Goal: Task Accomplishment & Management: Manage account settings

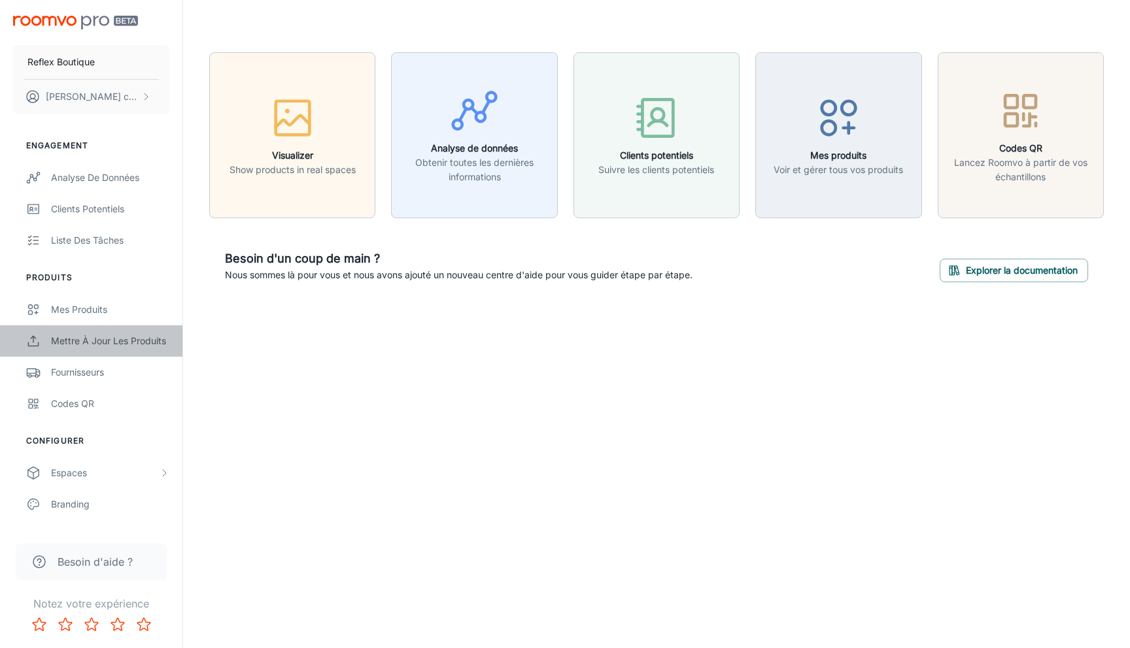
click at [121, 347] on div "Mettre à jour les produits" at bounding box center [110, 341] width 118 height 14
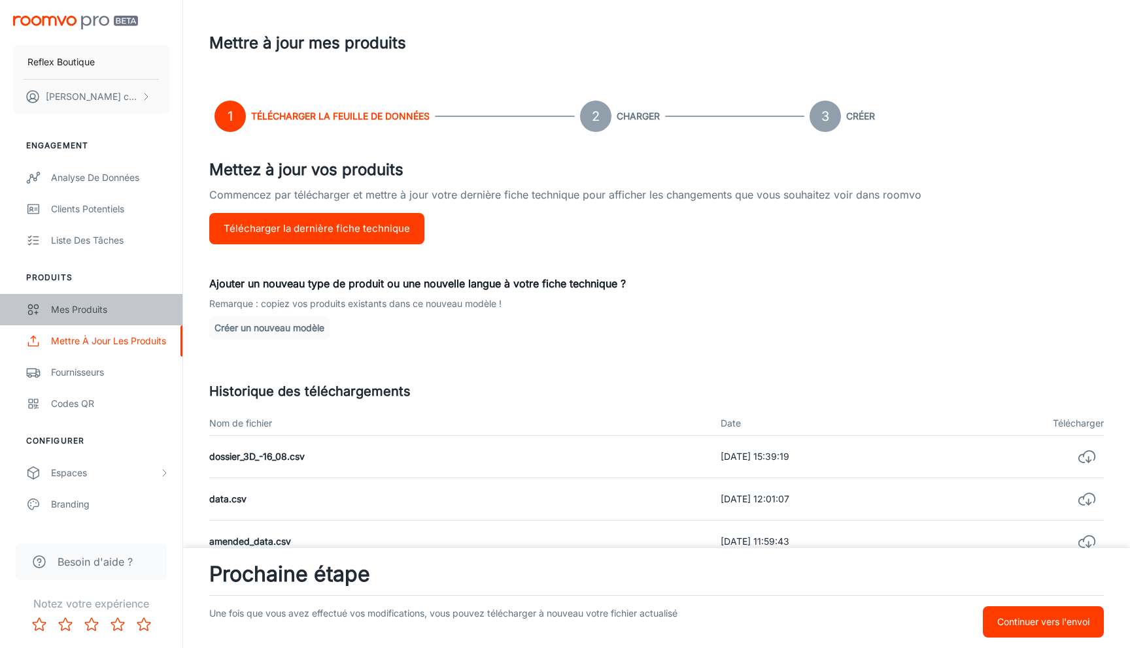
click at [97, 307] on div "Mes produits" at bounding box center [110, 310] width 118 height 14
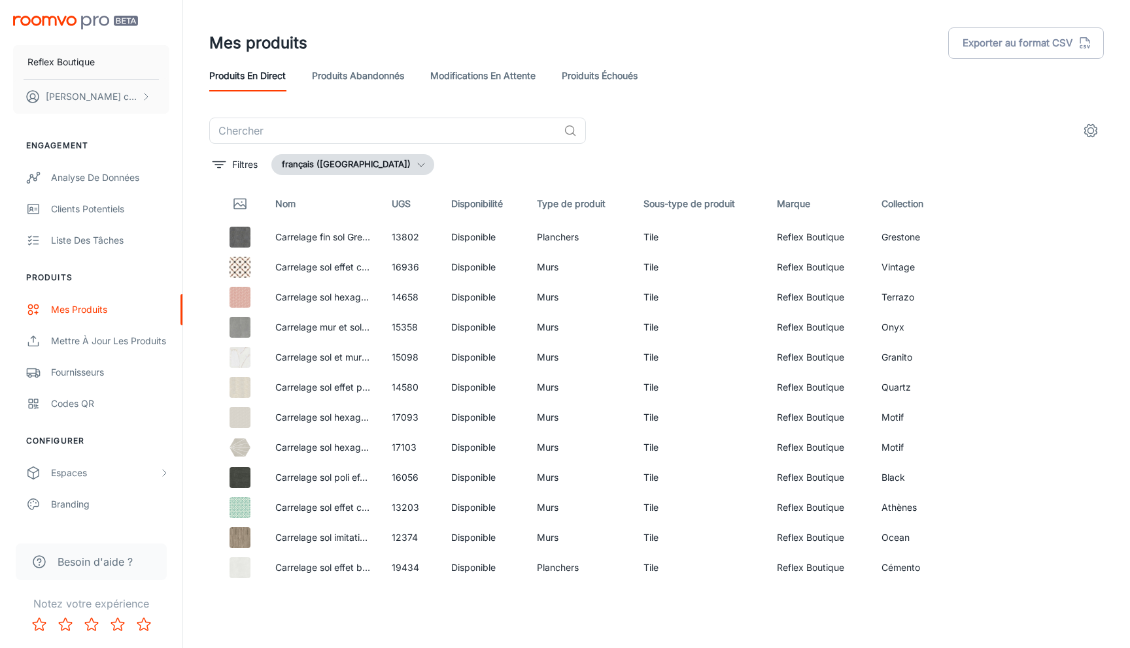
click at [594, 66] on link "Proiduits Échoués" at bounding box center [600, 75] width 76 height 31
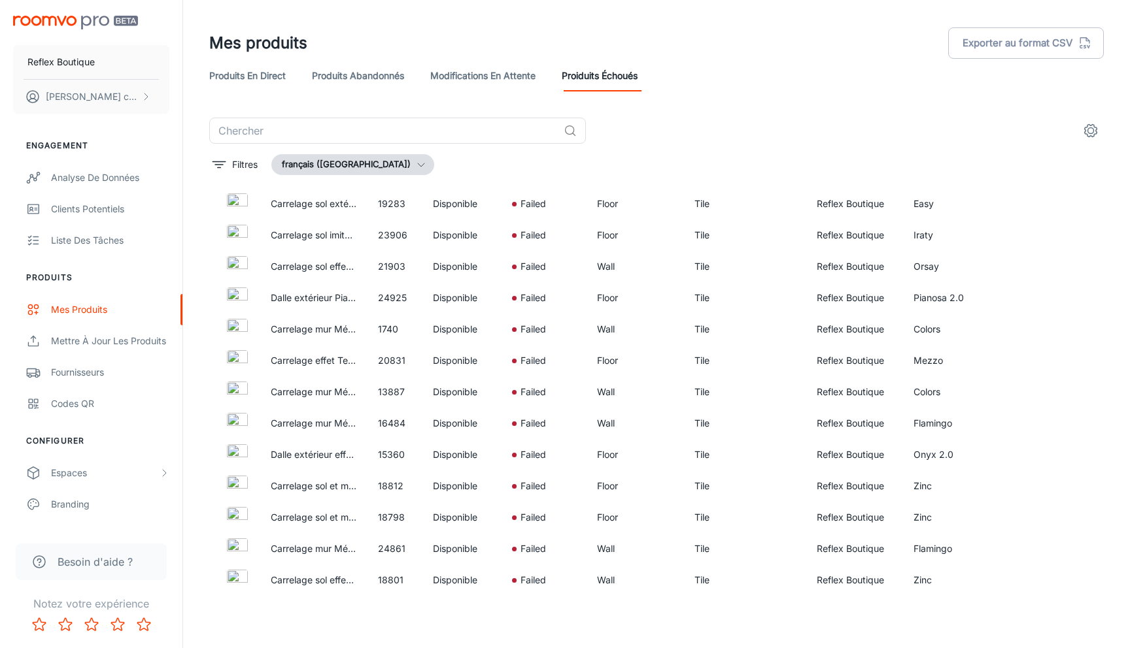
scroll to position [5250, 0]
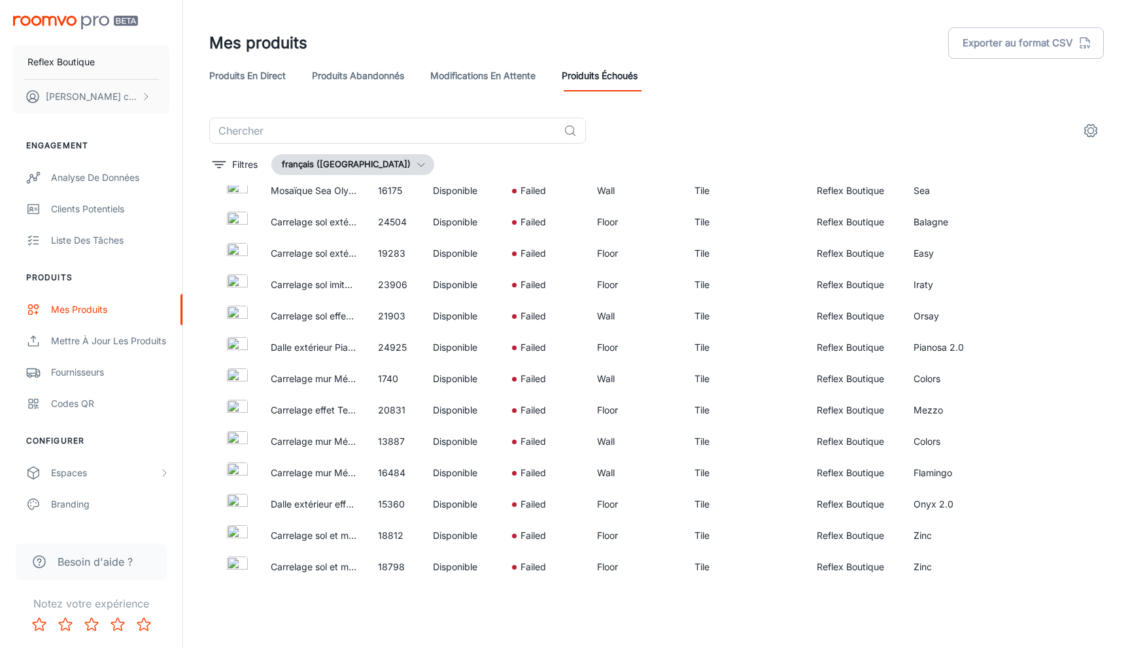
click at [518, 71] on link "Modifications en attente" at bounding box center [482, 75] width 105 height 31
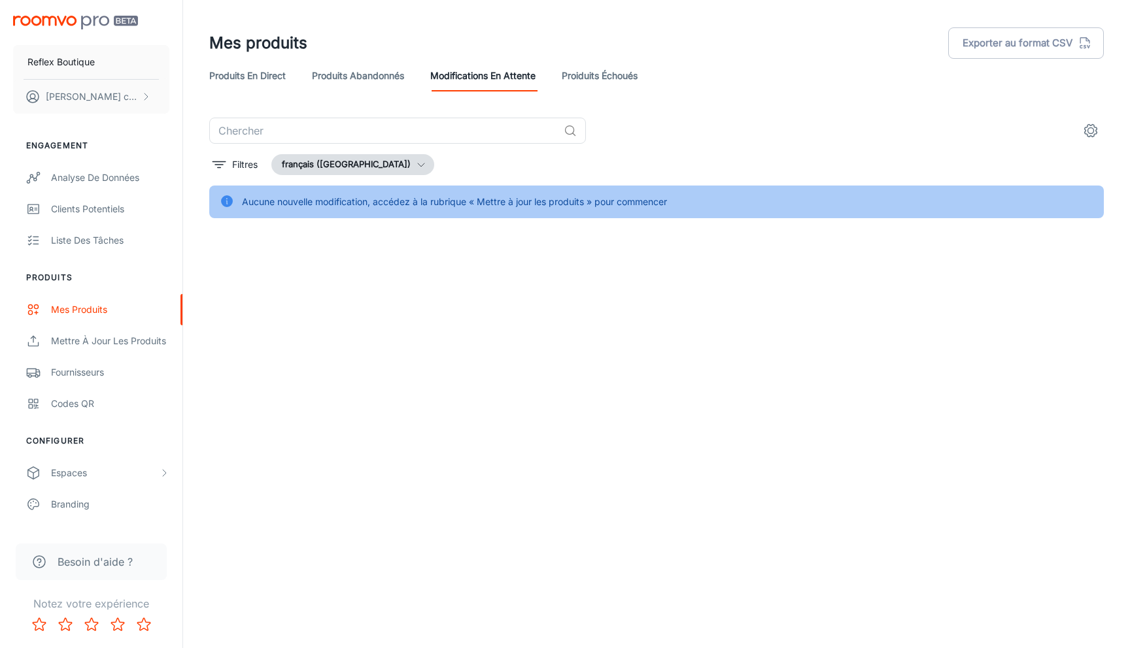
click at [394, 76] on link "Produits abandonnés" at bounding box center [358, 75] width 92 height 31
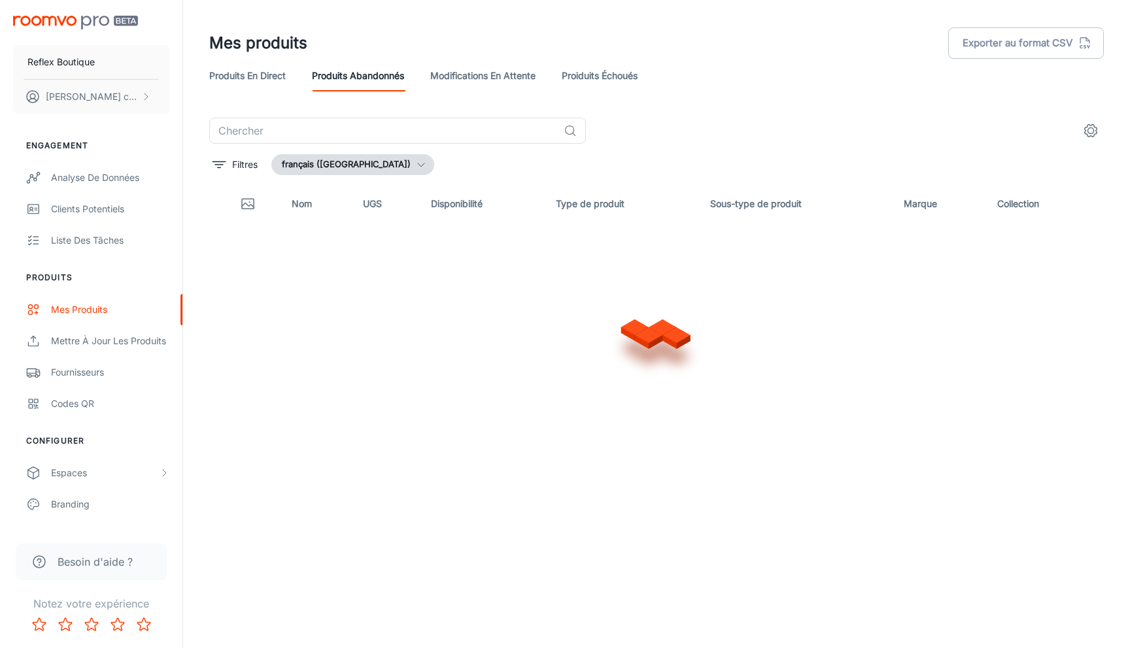
click at [480, 72] on link "Modifications en attente" at bounding box center [482, 75] width 105 height 31
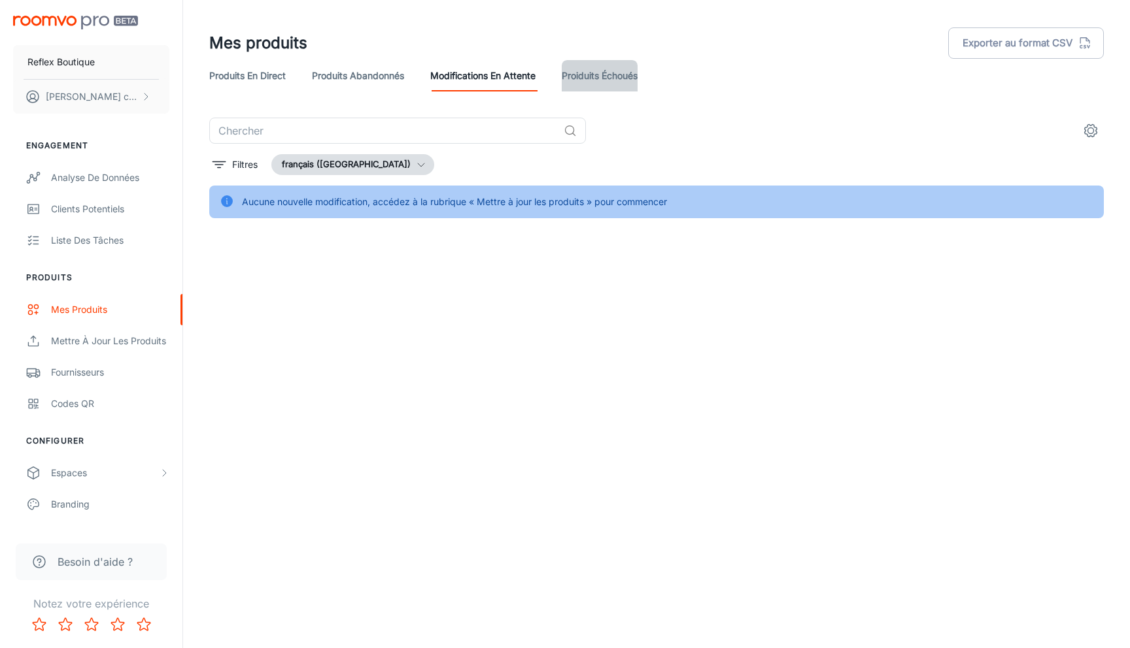
click at [612, 71] on link "Proiduits Échoués" at bounding box center [600, 75] width 76 height 31
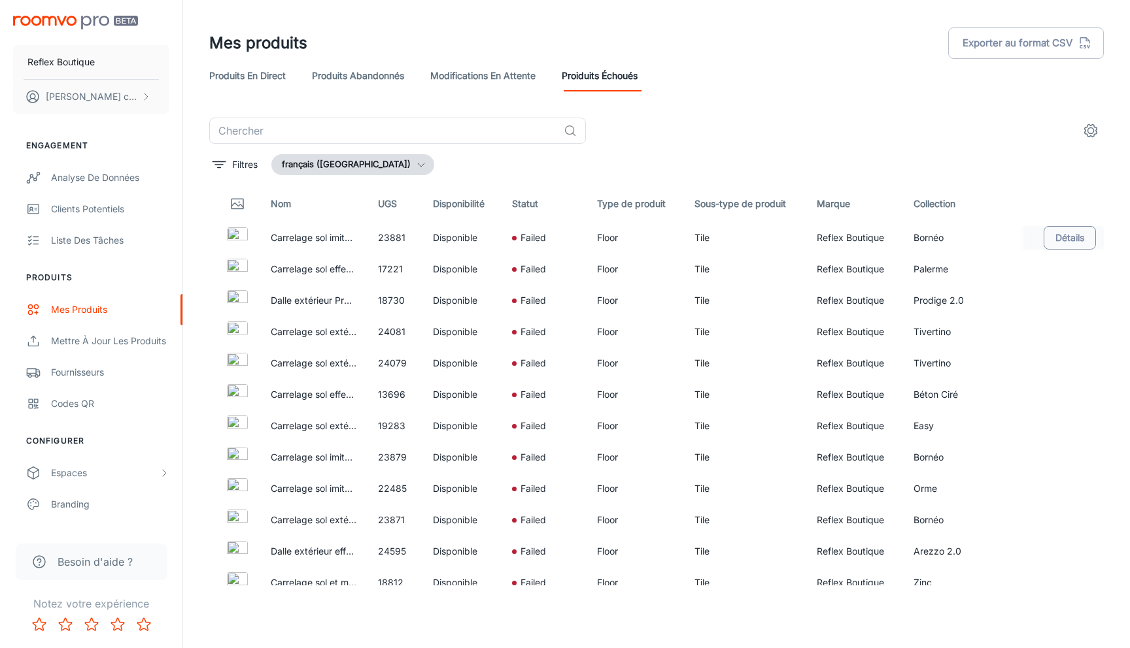
click at [1056, 239] on button "Détails" at bounding box center [1069, 238] width 52 height 24
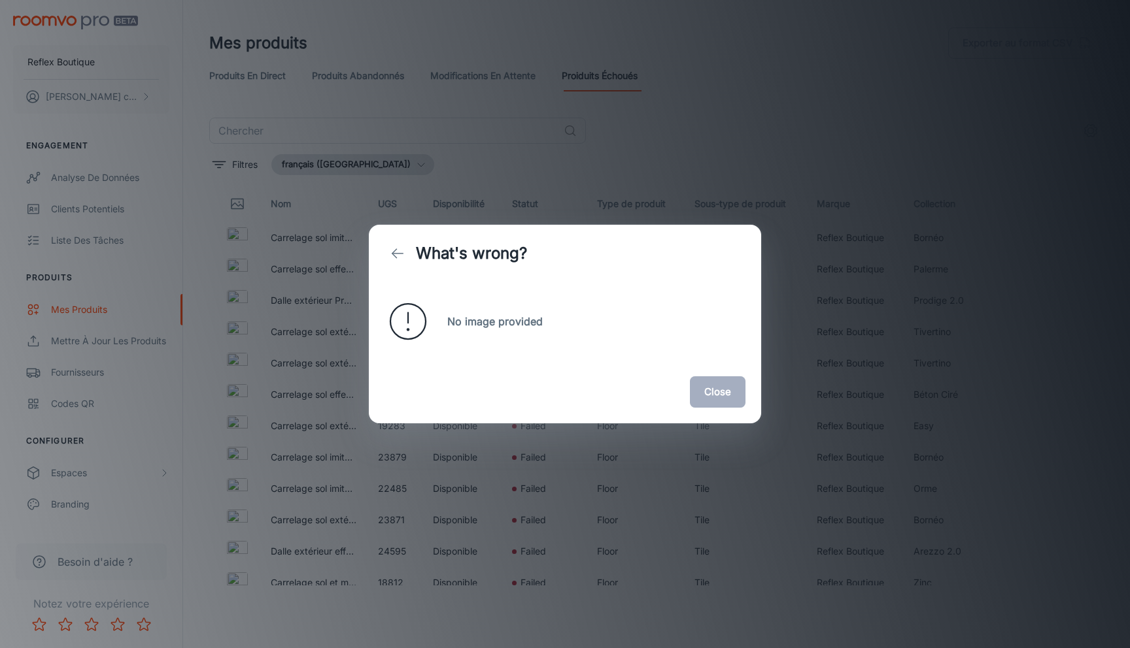
click at [714, 403] on button "Close" at bounding box center [718, 392] width 56 height 31
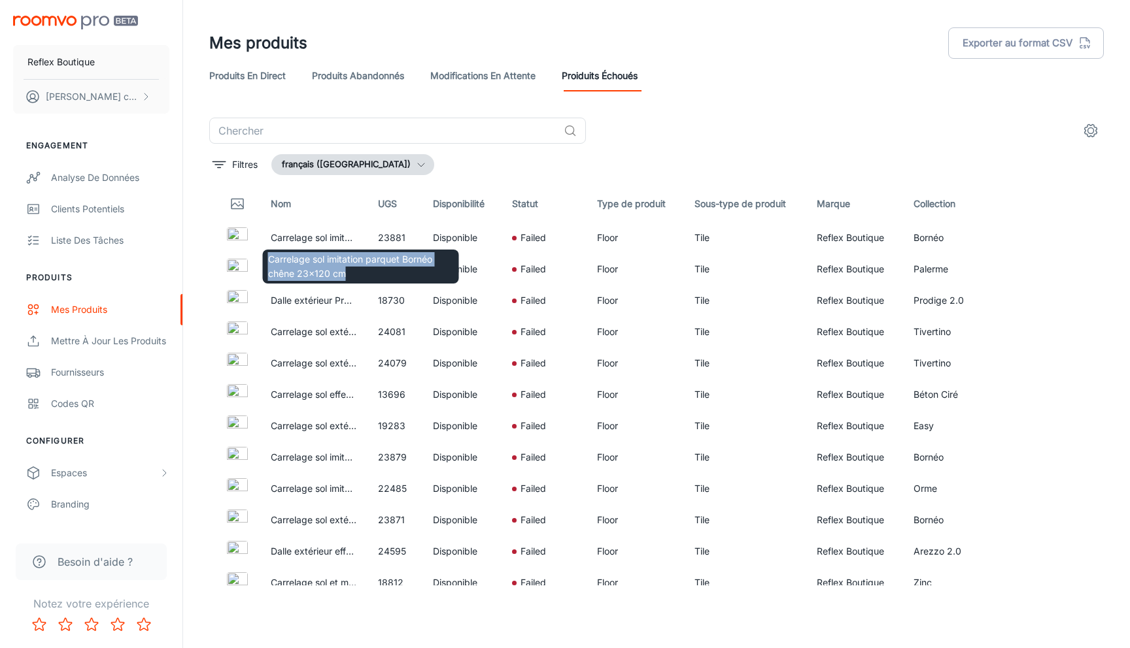
drag, startPoint x: 349, startPoint y: 277, endPoint x: 267, endPoint y: 256, distance: 84.3
click at [268, 256] on p "Carrelage sol imitation parquet Bornéo chêne 23x120 cm" at bounding box center [361, 266] width 186 height 29
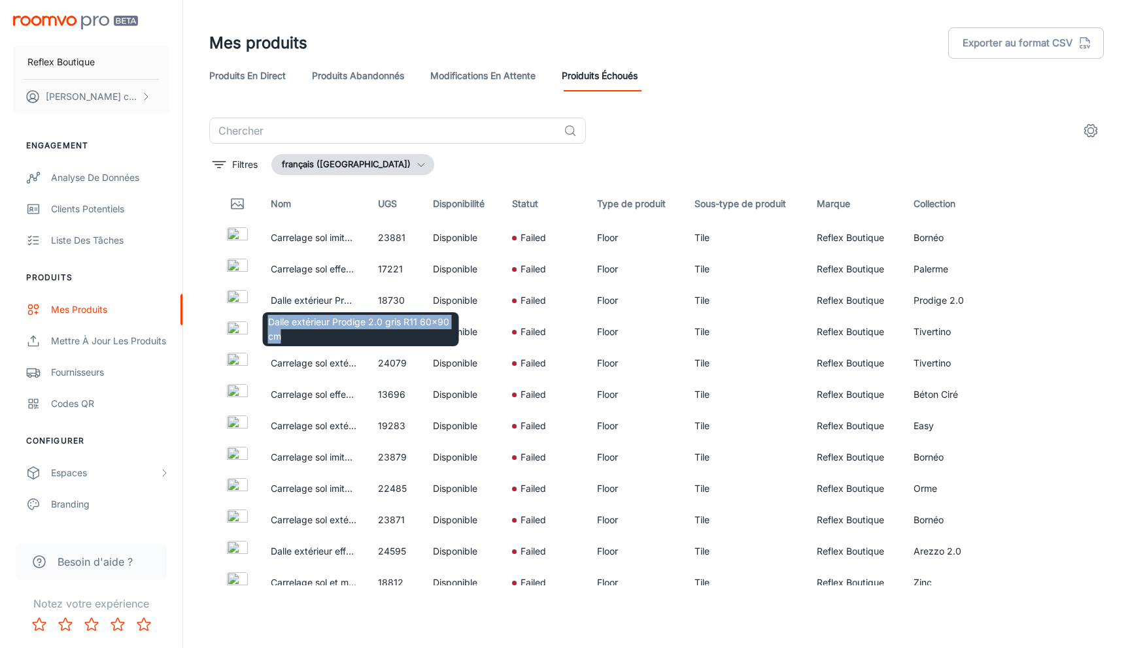
drag, startPoint x: 359, startPoint y: 329, endPoint x: 261, endPoint y: 309, distance: 99.6
click at [261, 310] on div "Dalle extérieur Prodige 2.0 gris R11 60x90 cm" at bounding box center [360, 325] width 199 height 44
drag, startPoint x: 652, startPoint y: 79, endPoint x: 562, endPoint y: 77, distance: 90.2
click at [562, 77] on div "Produits en direct Produits abandonnés Modifications en attente Proiduits Échou…" at bounding box center [656, 75] width 894 height 31
drag, startPoint x: 562, startPoint y: 77, endPoint x: 629, endPoint y: 76, distance: 66.7
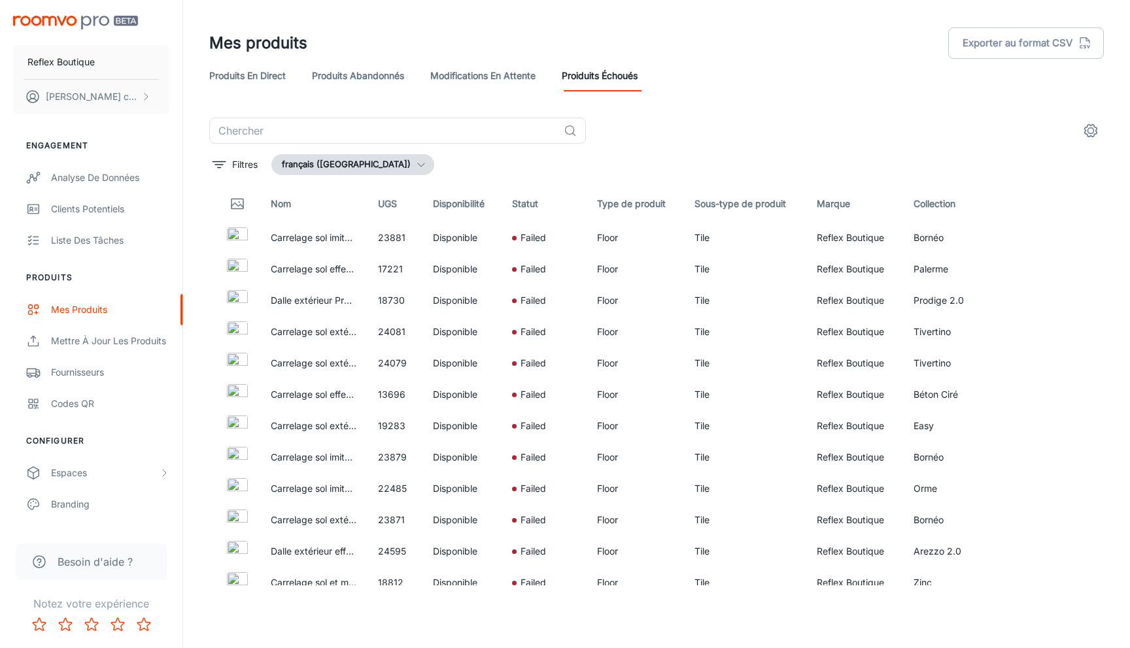
click at [629, 76] on div "Produits en direct Produits abandonnés Modifications en attente Proiduits Échou…" at bounding box center [656, 75] width 894 height 31
click at [637, 76] on link "Proiduits Échoués" at bounding box center [600, 75] width 76 height 31
